Goal: Task Accomplishment & Management: Use online tool/utility

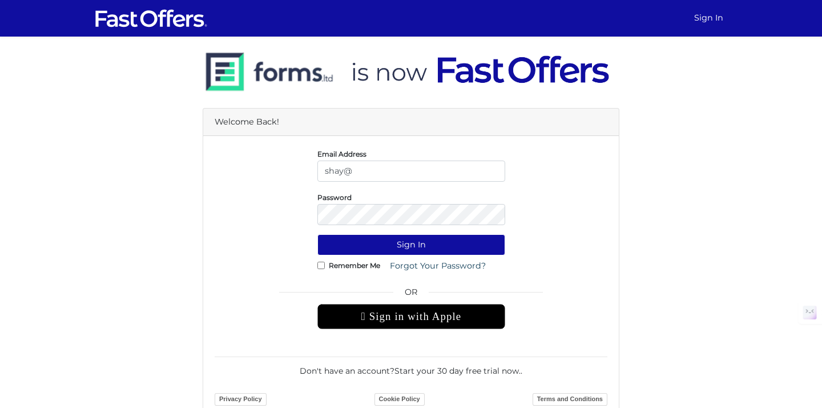
type input "[EMAIL_ADDRESS][DOMAIN_NAME]"
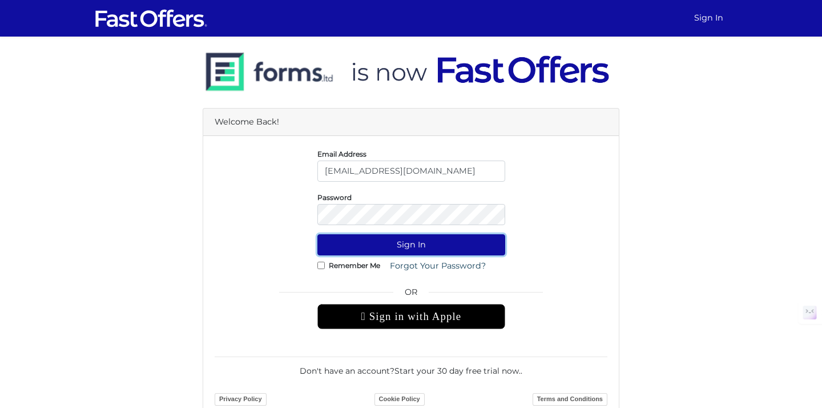
click at [405, 249] on button "Sign In" at bounding box center [411, 244] width 188 height 21
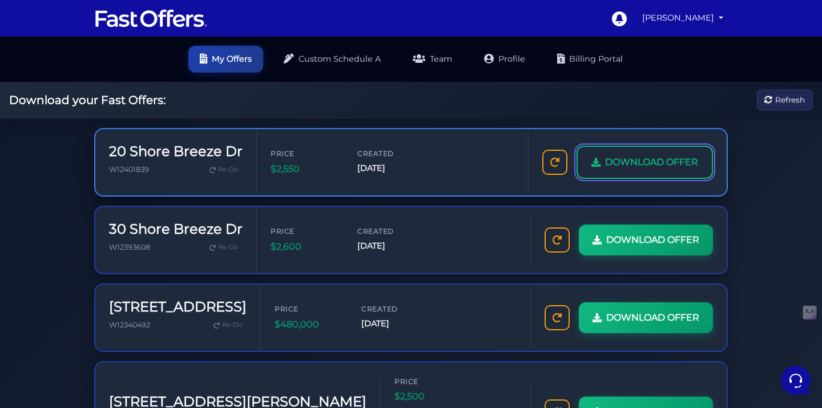
click at [632, 170] on link "DOWNLOAD OFFER" at bounding box center [645, 162] width 136 height 33
